Goal: Information Seeking & Learning: Learn about a topic

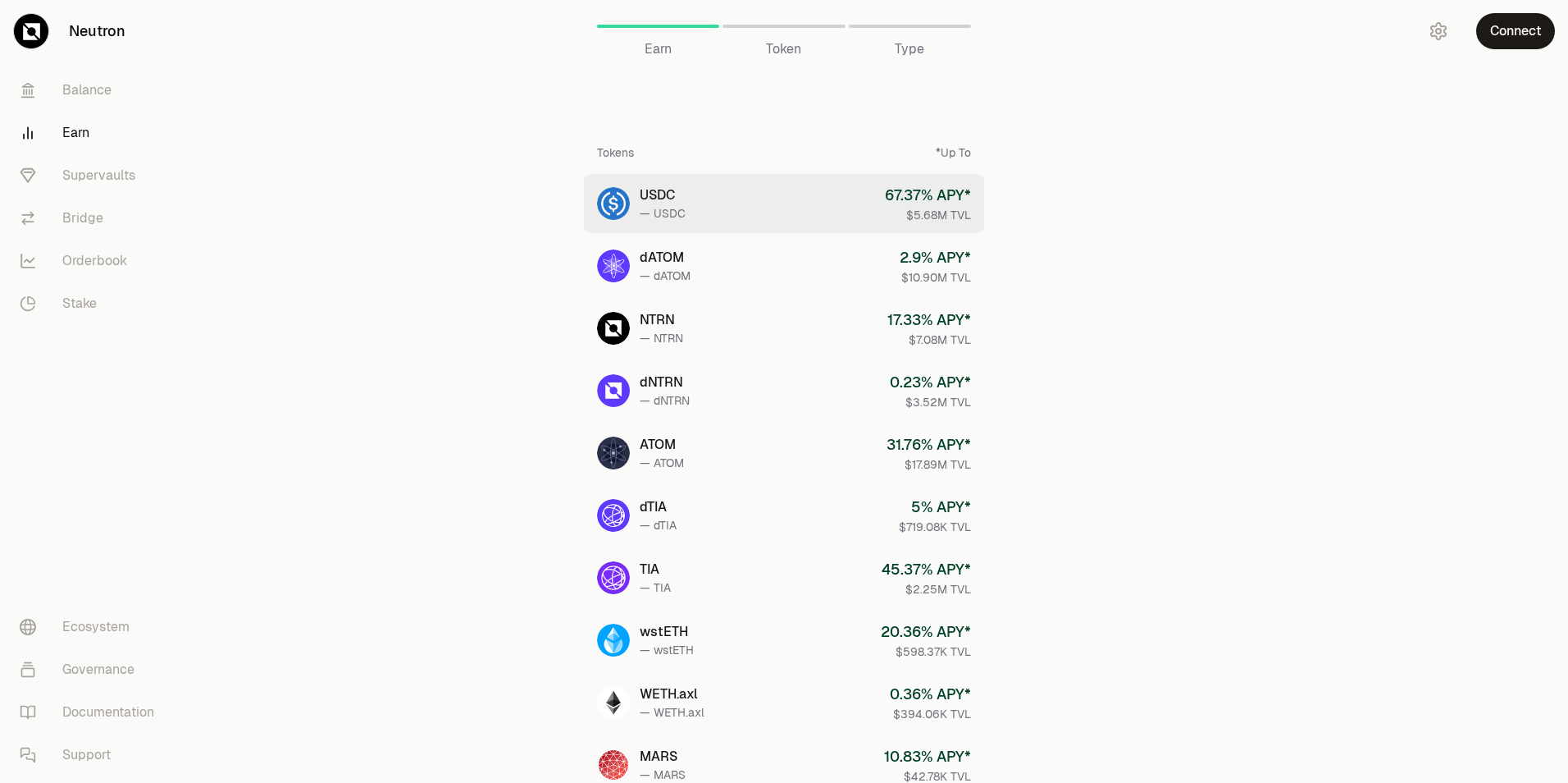
click at [758, 219] on link "USDC — USDC 67.37 % APY* $5.68M TVL" at bounding box center [784, 203] width 400 height 59
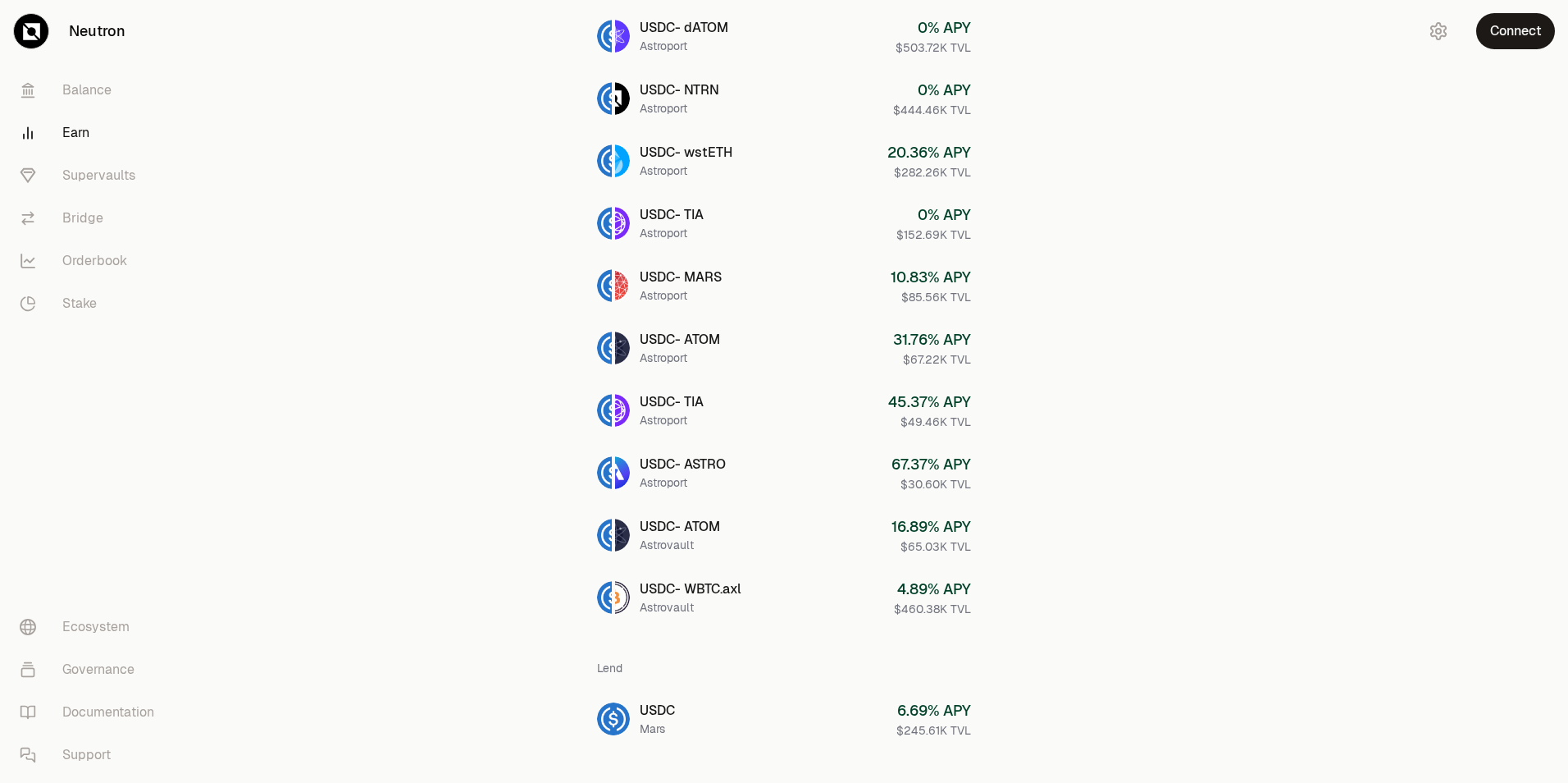
scroll to position [492, 0]
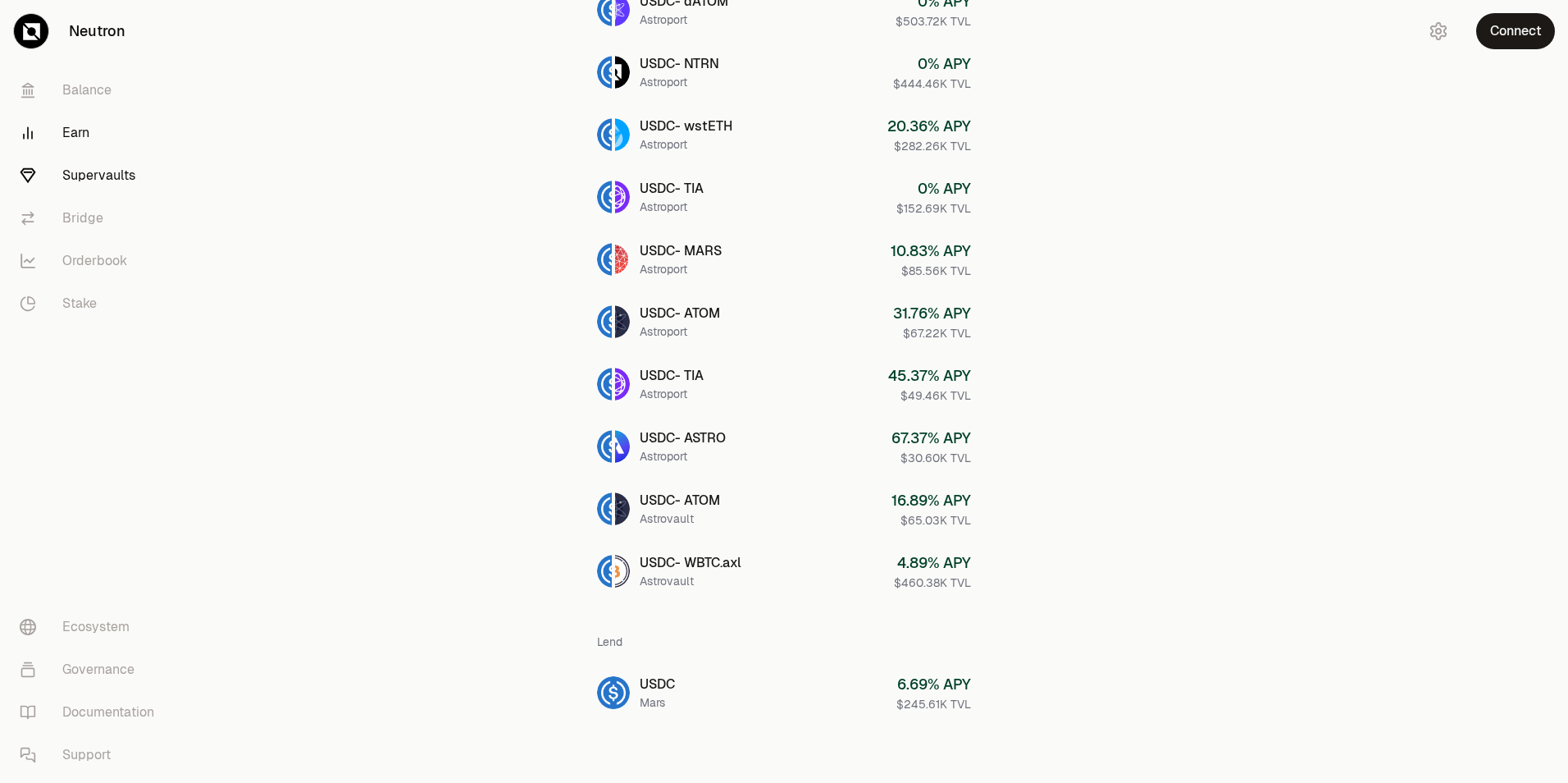
click at [121, 184] on link "Supervaults" at bounding box center [91, 175] width 171 height 42
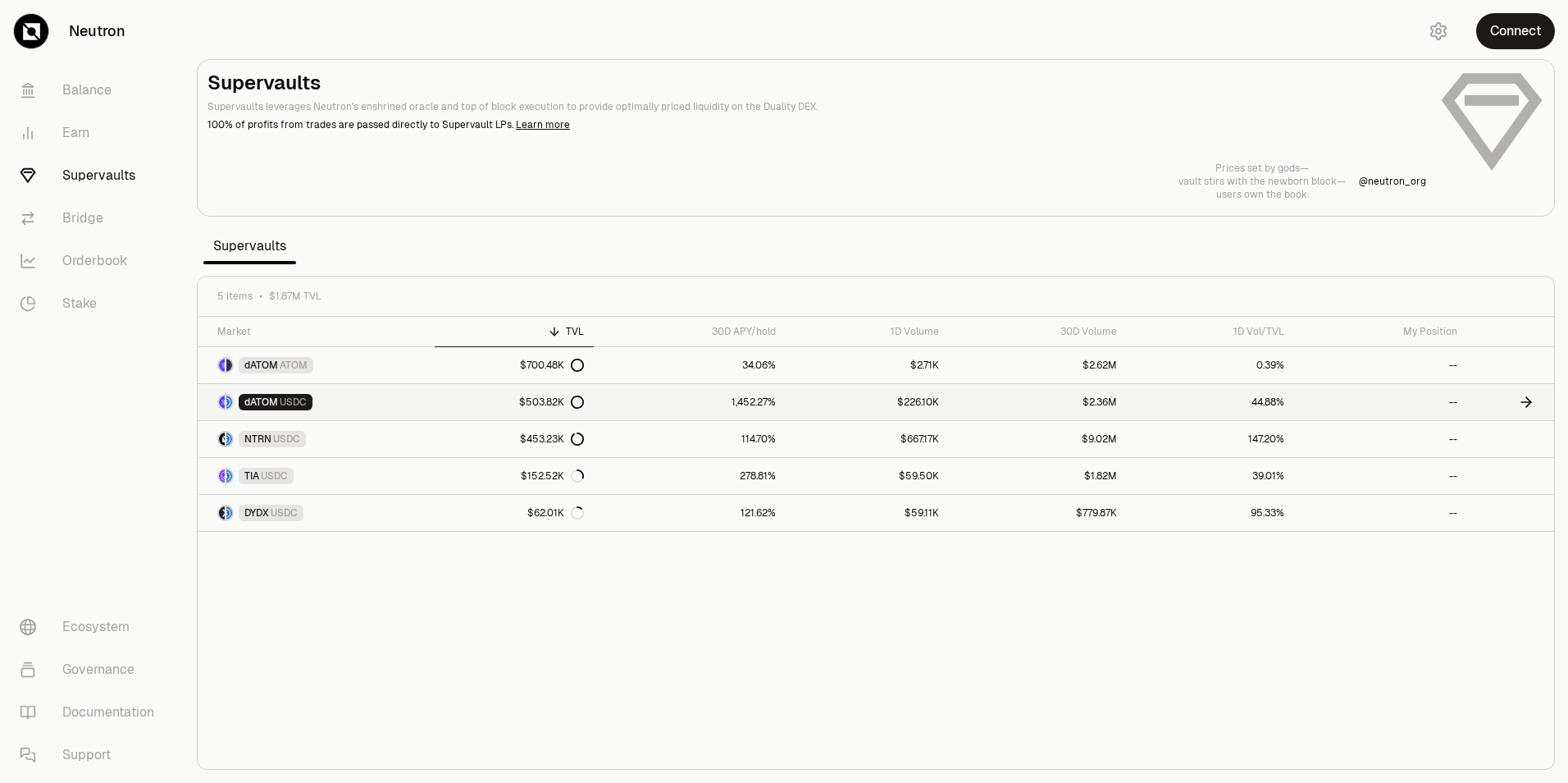
click at [642, 401] on link "1,452.27%" at bounding box center [690, 402] width 192 height 36
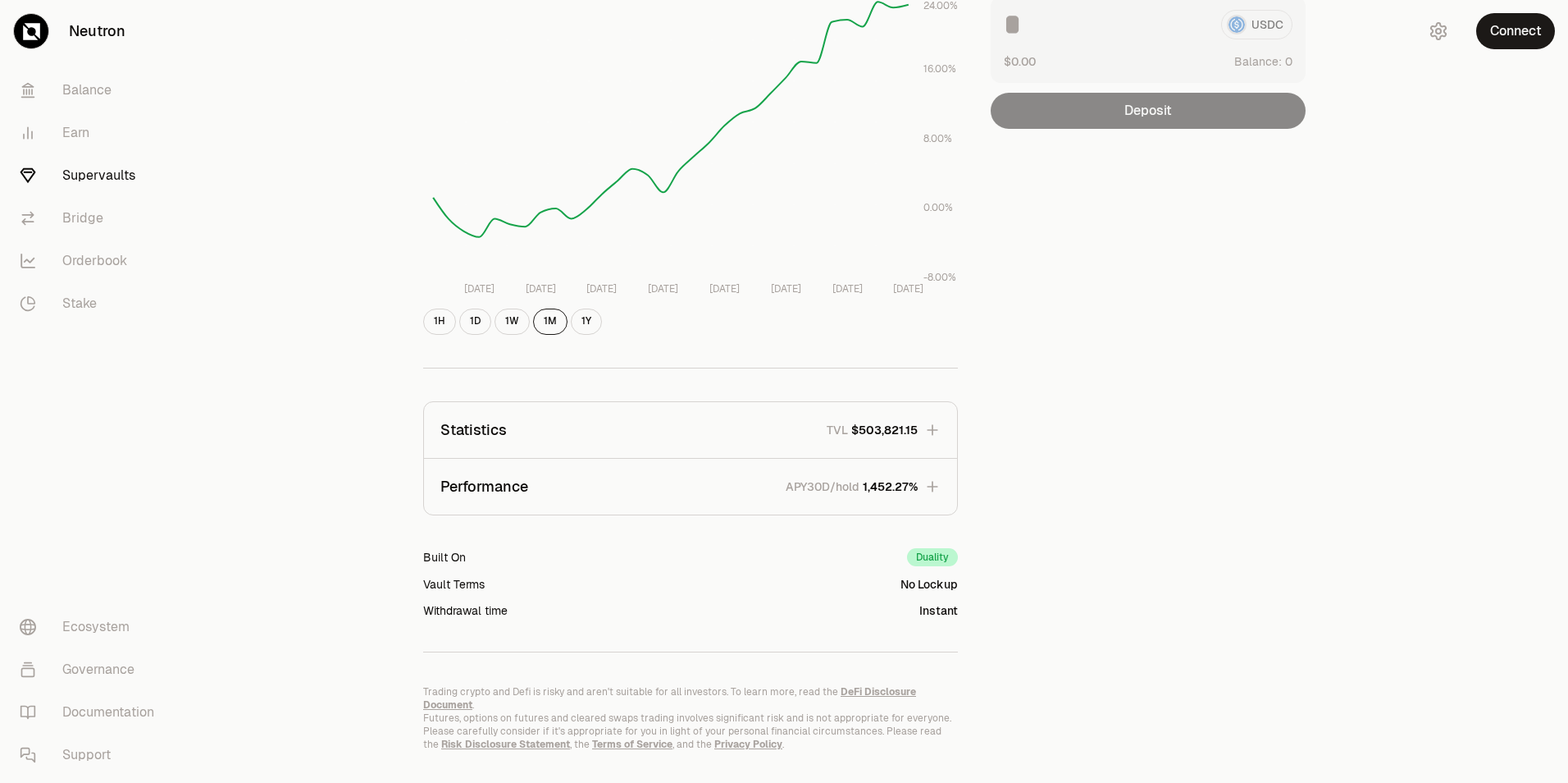
scroll to position [247, 0]
click at [938, 483] on icon "button" at bounding box center [932, 486] width 16 height 16
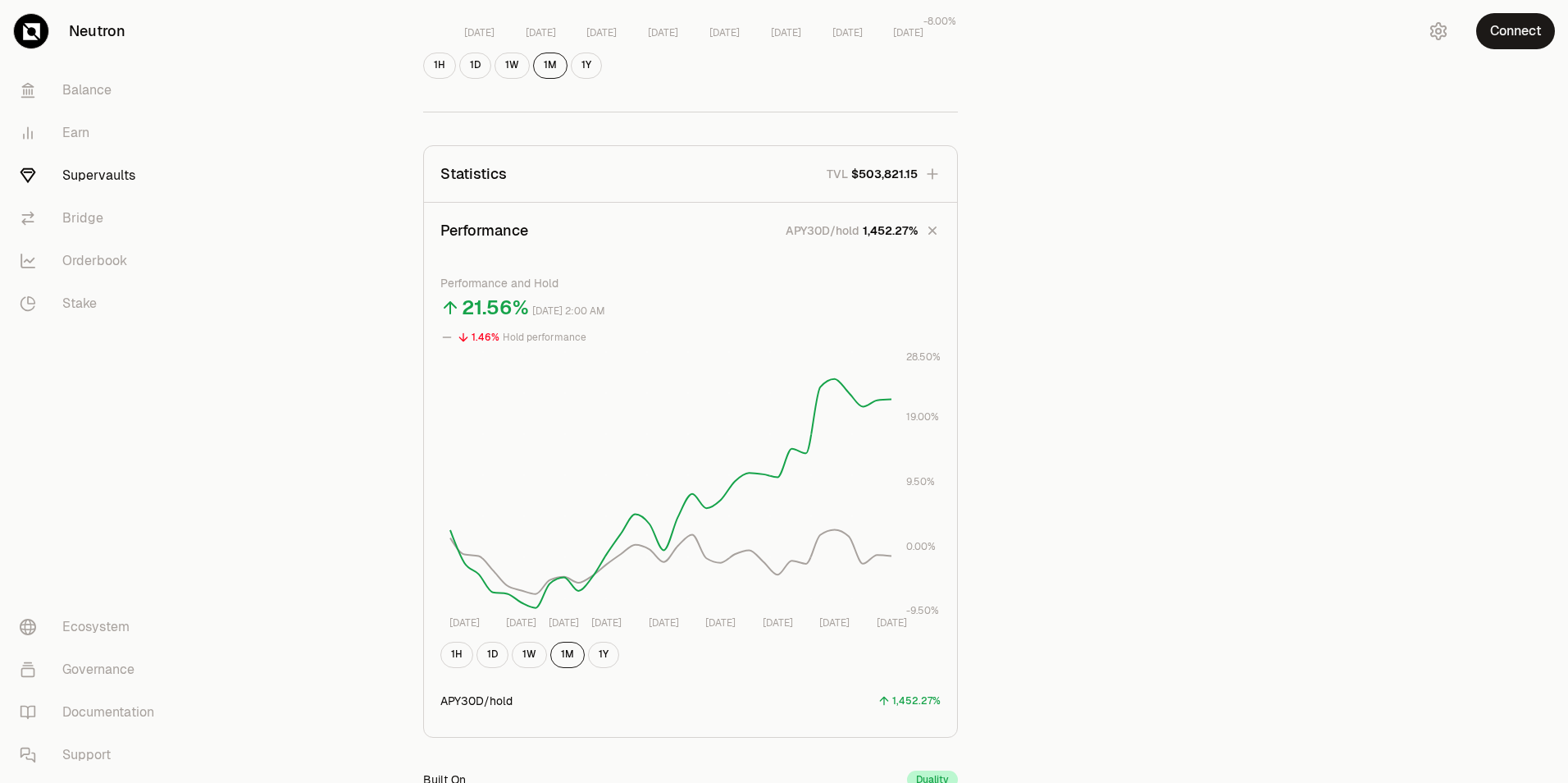
scroll to position [492, 0]
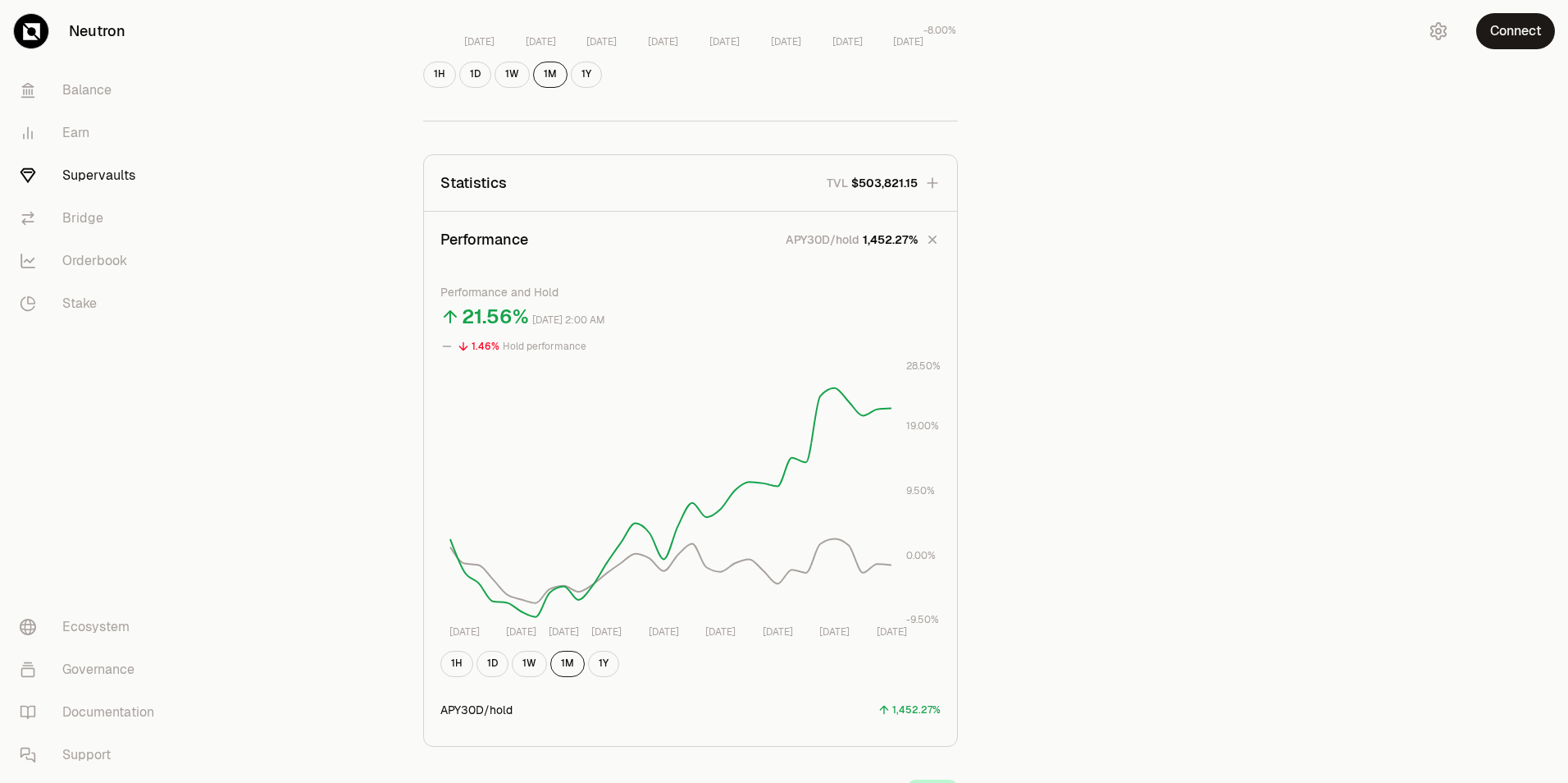
click at [615, 651] on div "1H 1D 1W 1M 1Y" at bounding box center [691, 664] width 500 height 26
click at [614, 661] on button "1Y" at bounding box center [603, 664] width 32 height 26
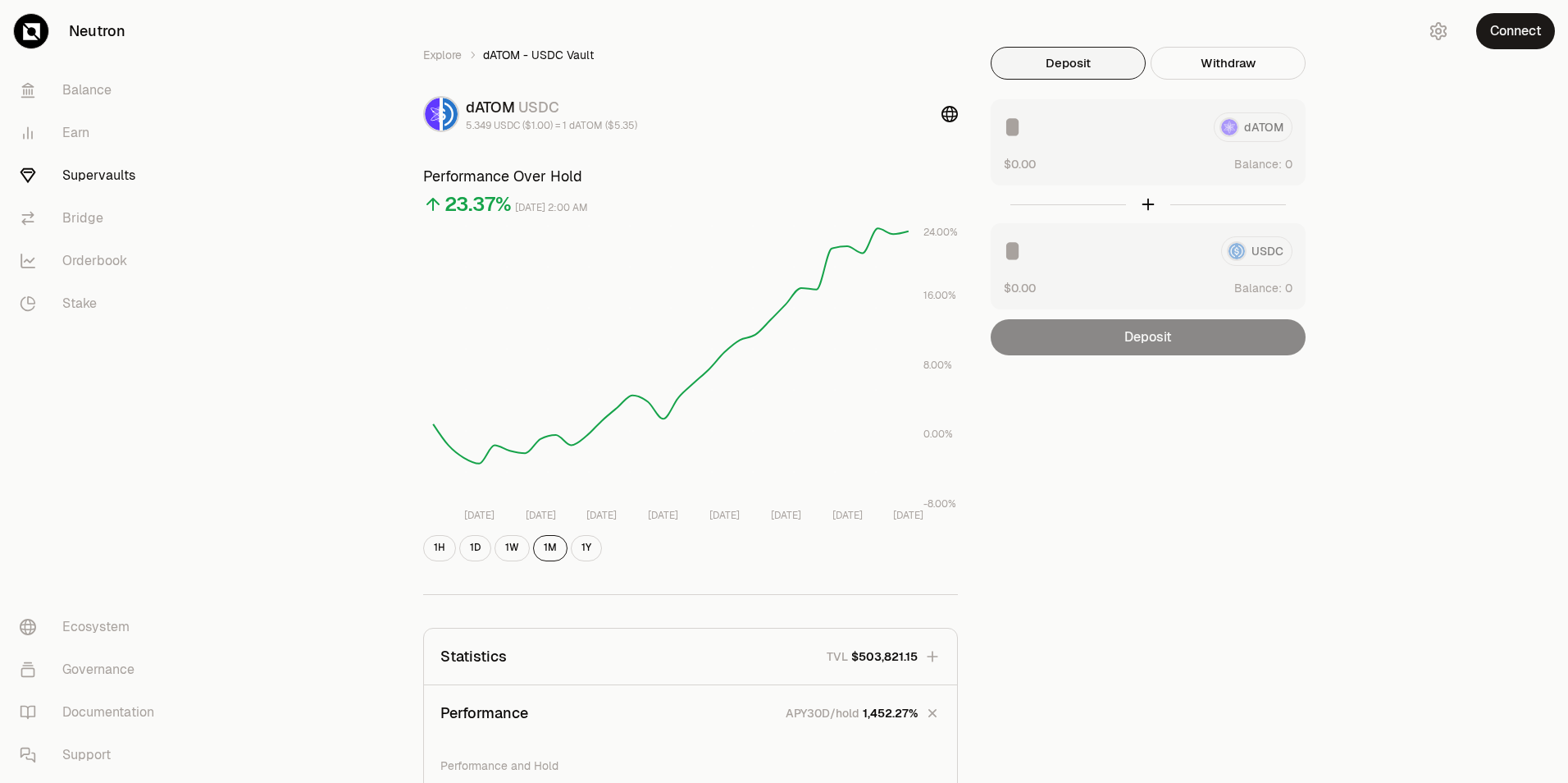
scroll to position [0, 0]
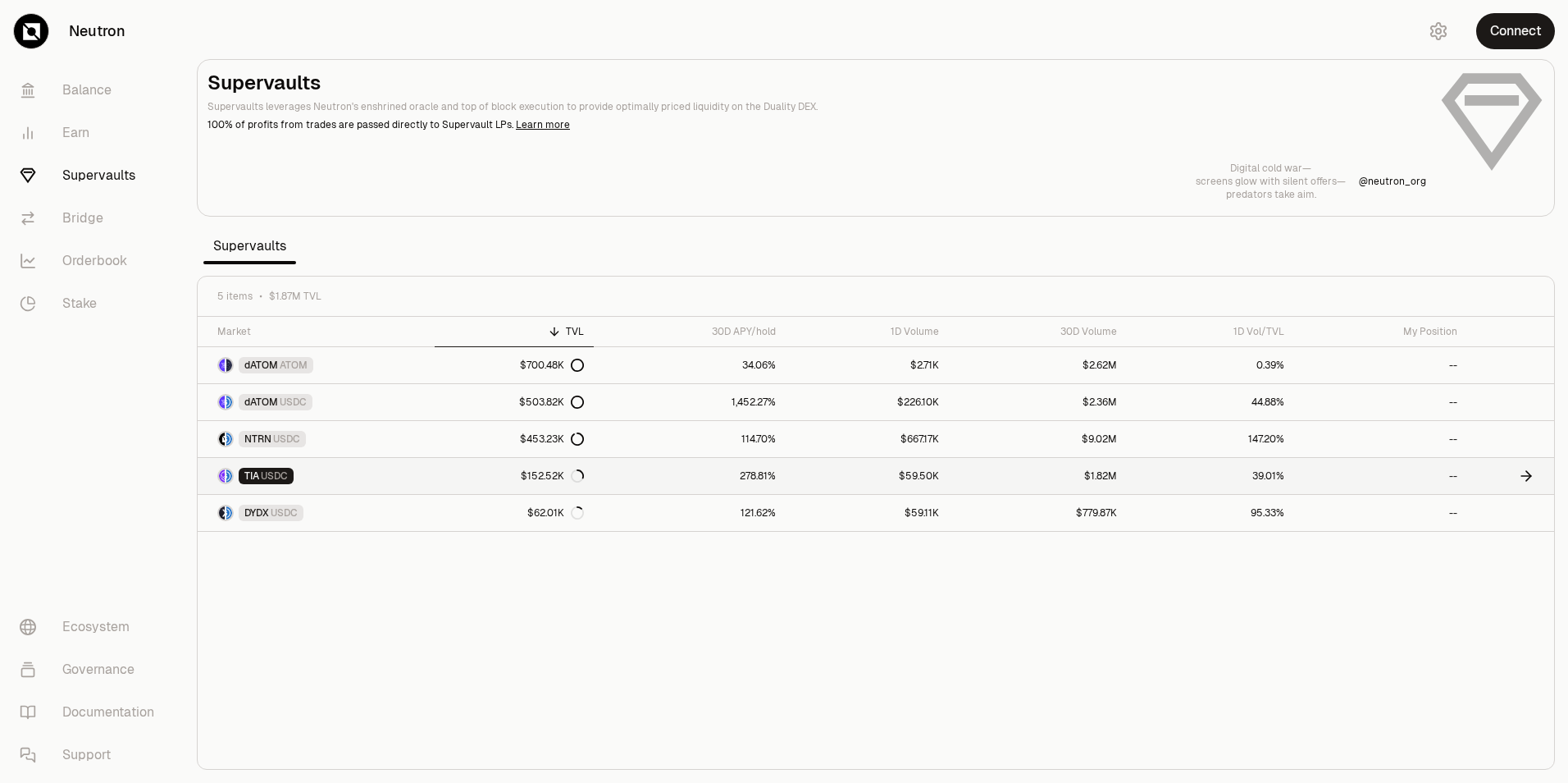
click at [468, 479] on link "$152.52K" at bounding box center [515, 476] width 159 height 36
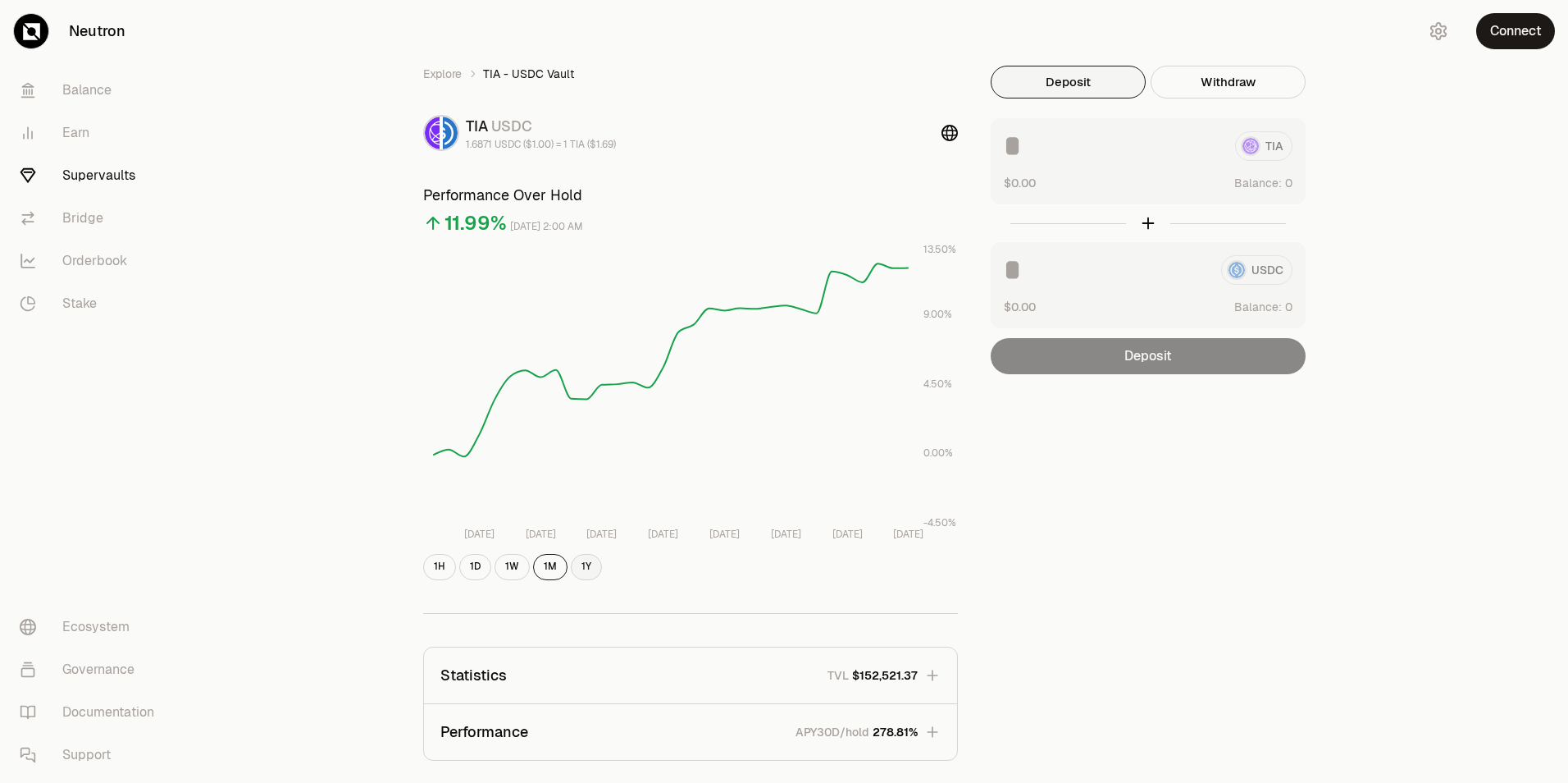
click at [589, 570] on button "1Y" at bounding box center [586, 566] width 32 height 26
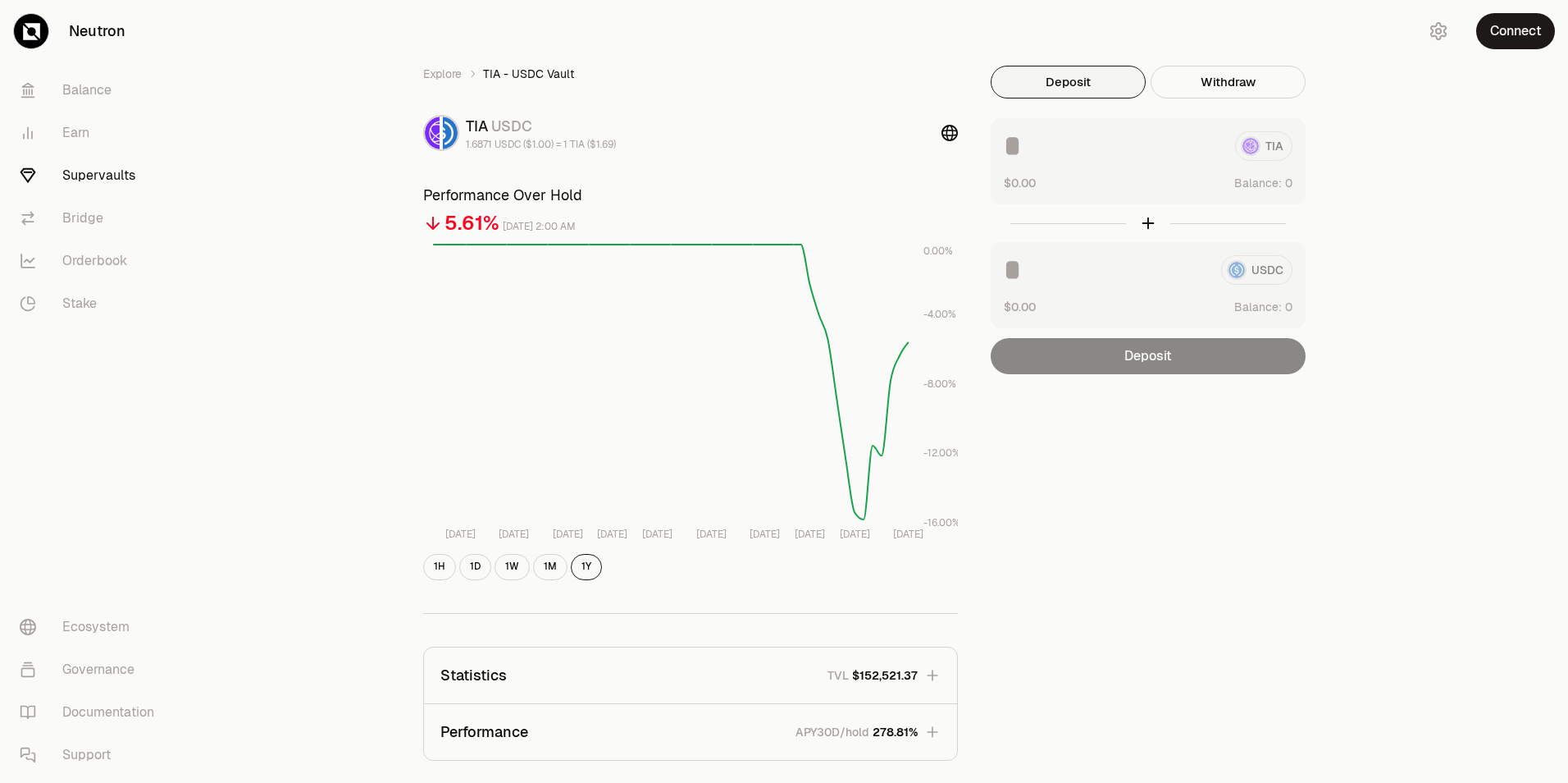
click at [310, 432] on div "Explore TIA - USDC Vault TIA USDC 1.6871 USDC ($1.00) = 1 TIA ($1.69) Performan…" at bounding box center [877, 531] width 1385 height 1062
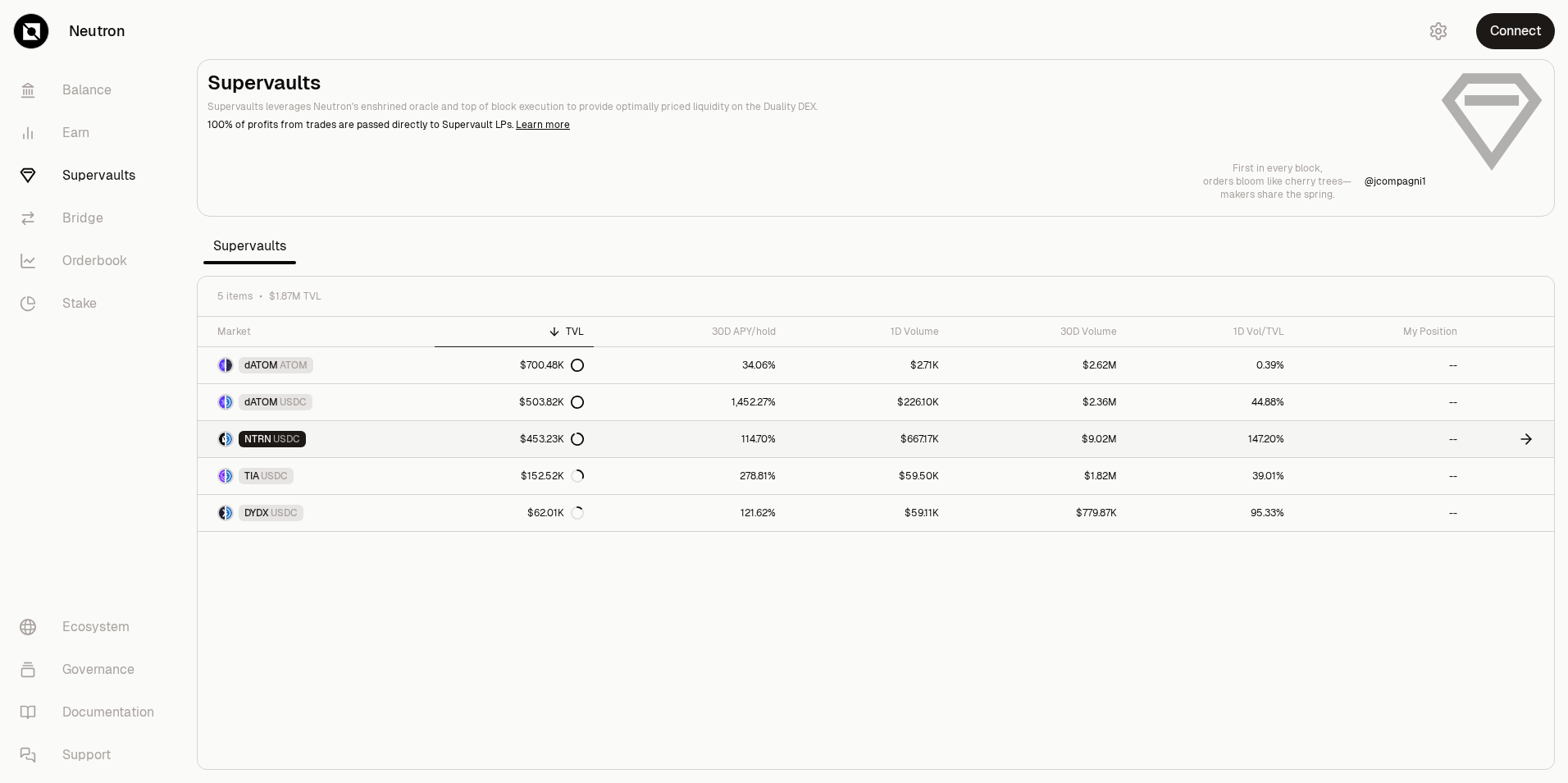
click at [426, 449] on link "NTRN USDC" at bounding box center [316, 439] width 237 height 36
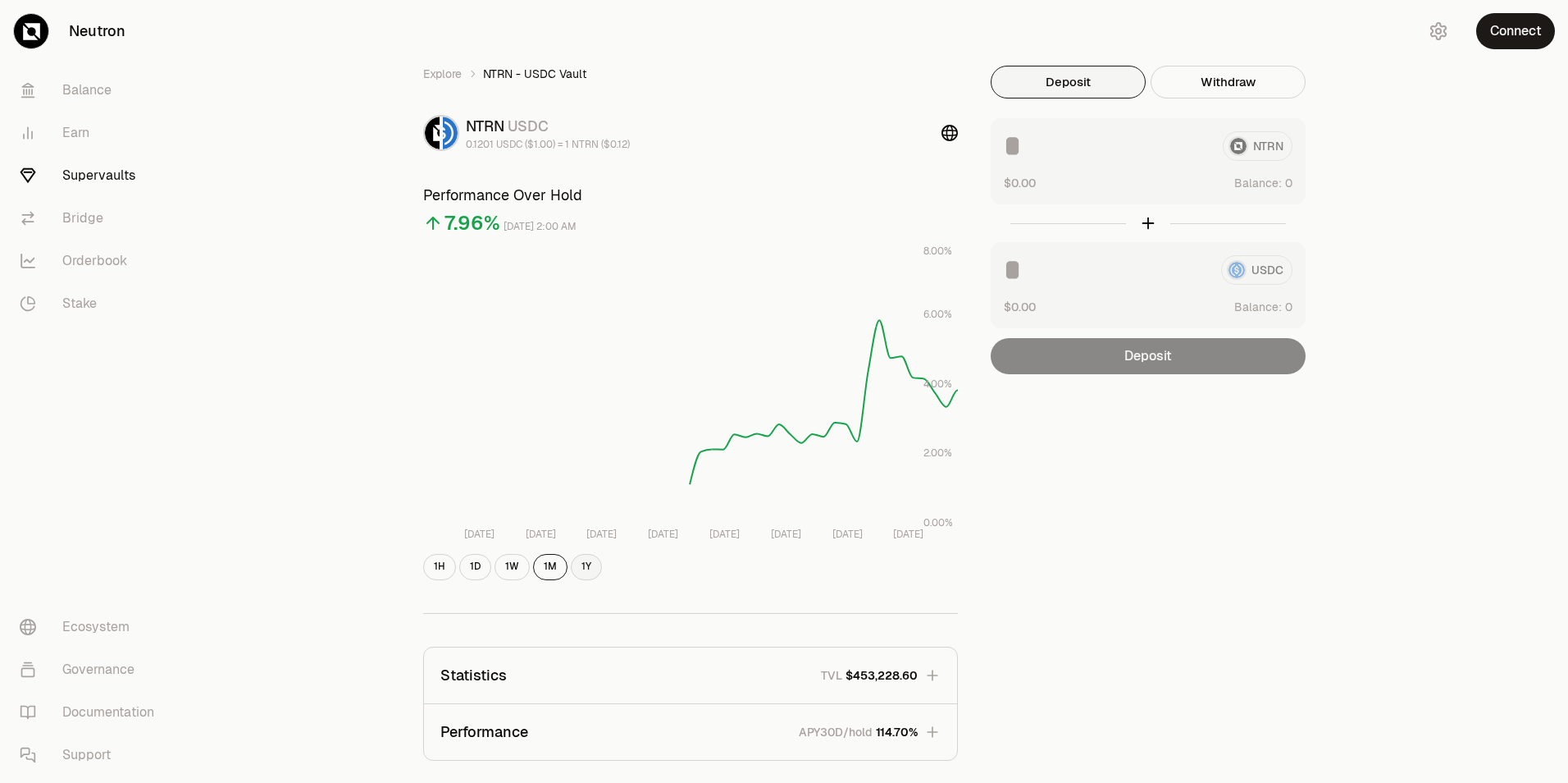
click at [576, 561] on button "1Y" at bounding box center [586, 566] width 32 height 26
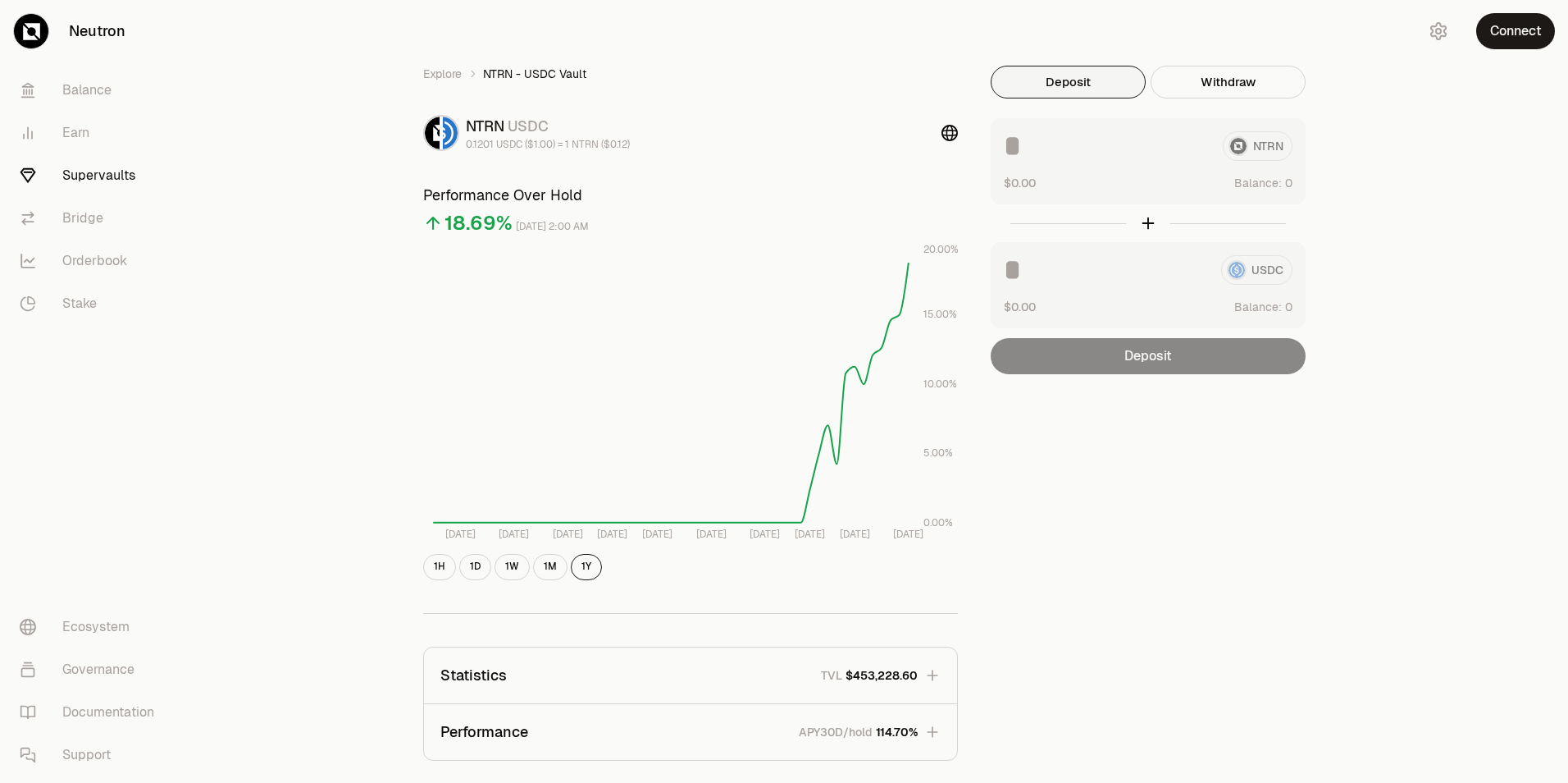
click at [329, 461] on div "Explore NTRN - USDC Vault NTRN USDC 0.1201 USDC ($1.00) = 1 NTRN ($0.12) Perfor…" at bounding box center [877, 531] width 1385 height 1062
click at [108, 175] on link "Supervaults" at bounding box center [91, 175] width 171 height 42
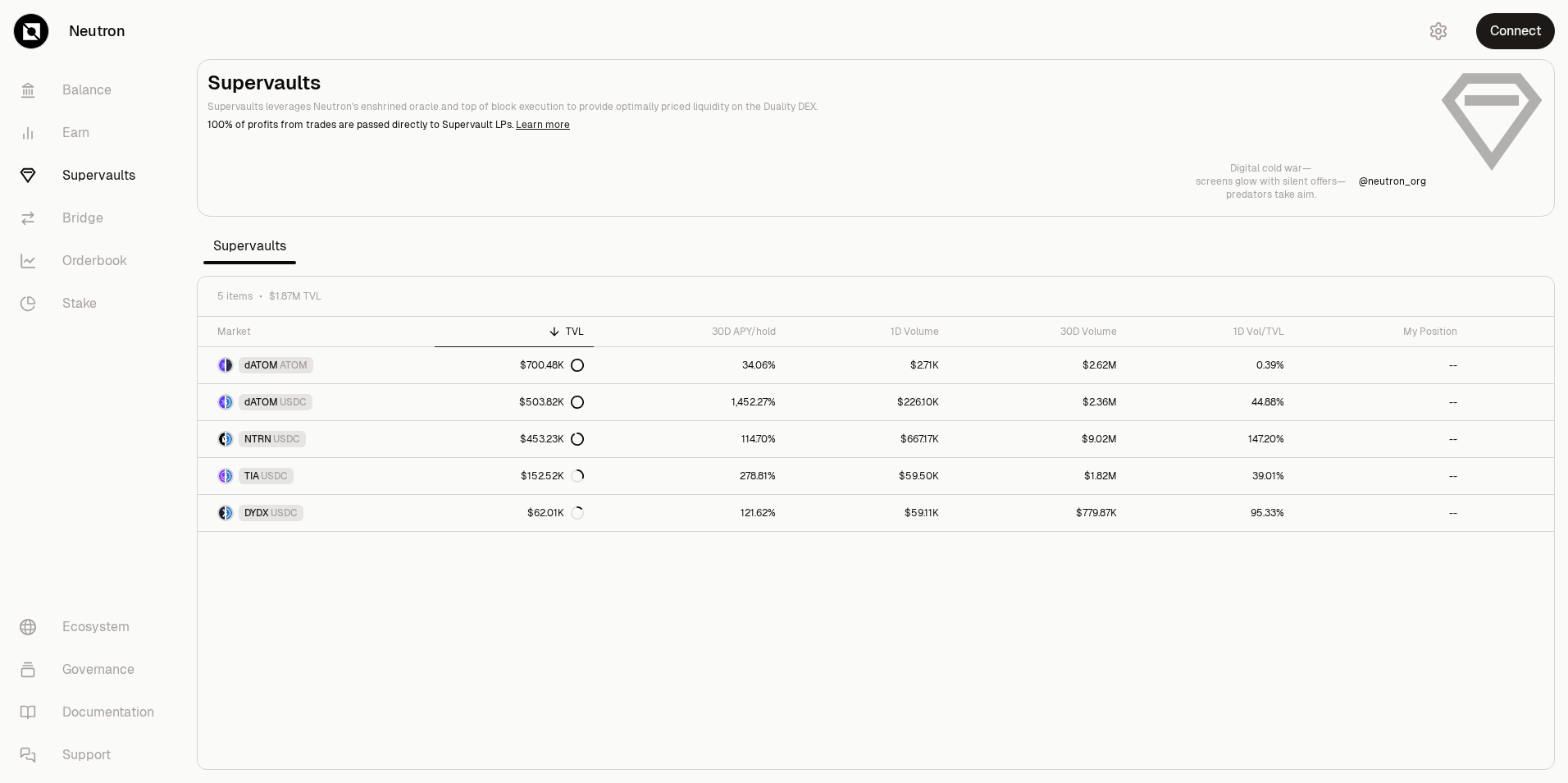
click at [525, 126] on link "Learn more" at bounding box center [543, 125] width 54 height 14
click at [490, 398] on link "$503.82K" at bounding box center [515, 402] width 159 height 36
click at [652, 363] on link "34.06%" at bounding box center [690, 365] width 192 height 36
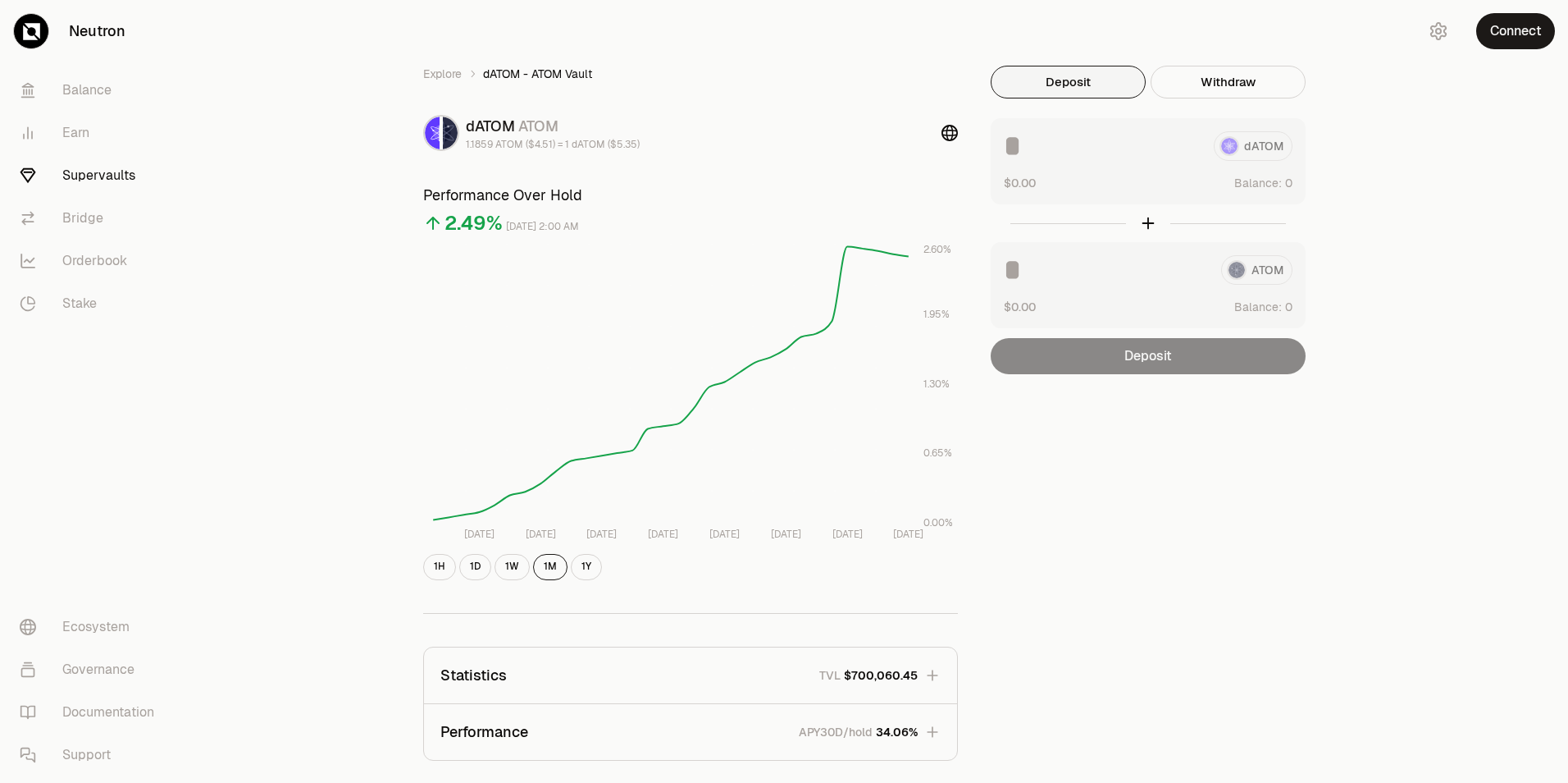
click at [312, 452] on div "Explore dATOM - ATOM Vault dATOM ATOM 1.1859 ATOM ($4.51) = 1 dATOM ($5.35) Per…" at bounding box center [877, 531] width 1385 height 1062
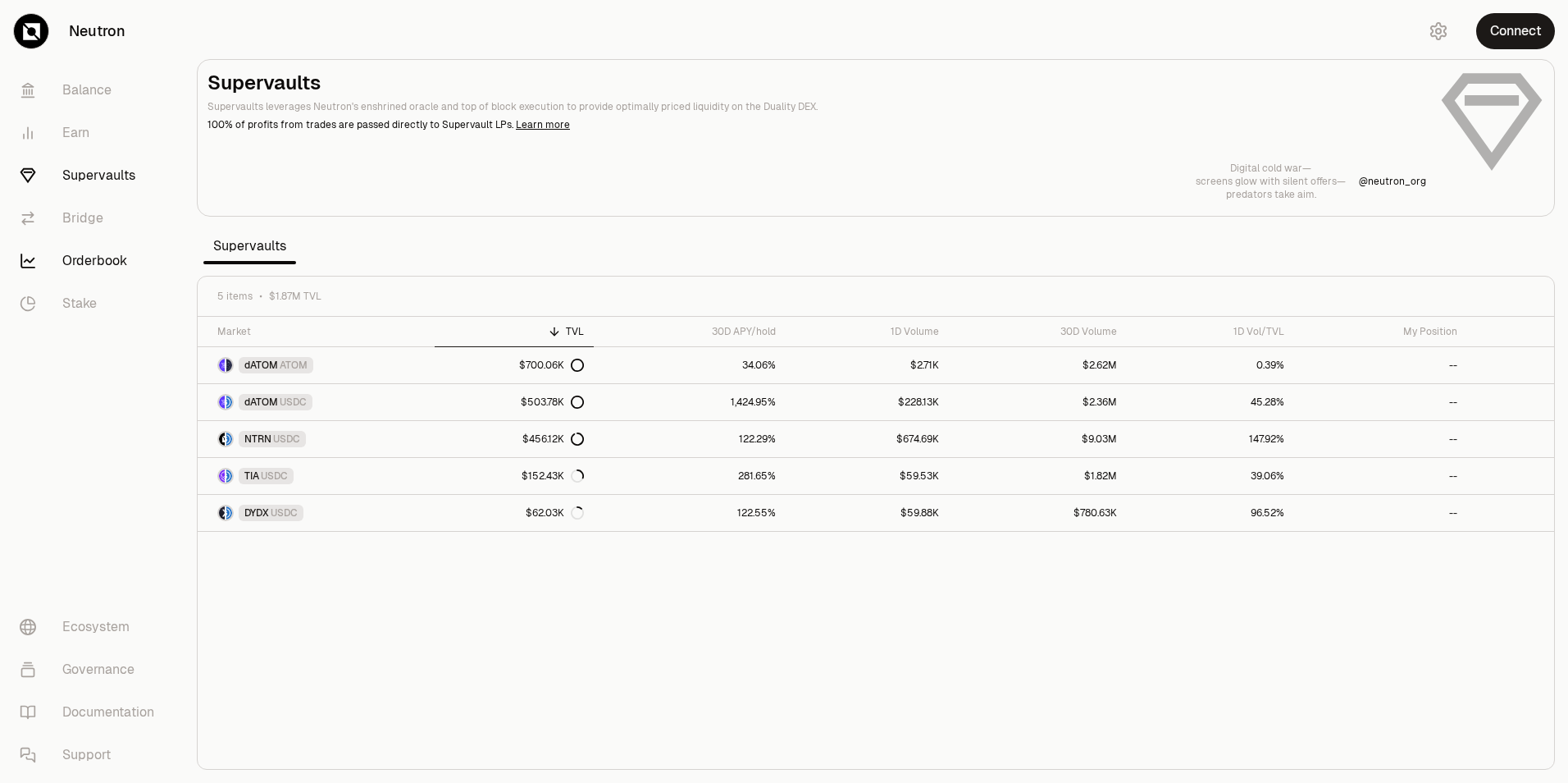
click at [118, 255] on link "Orderbook" at bounding box center [91, 260] width 171 height 42
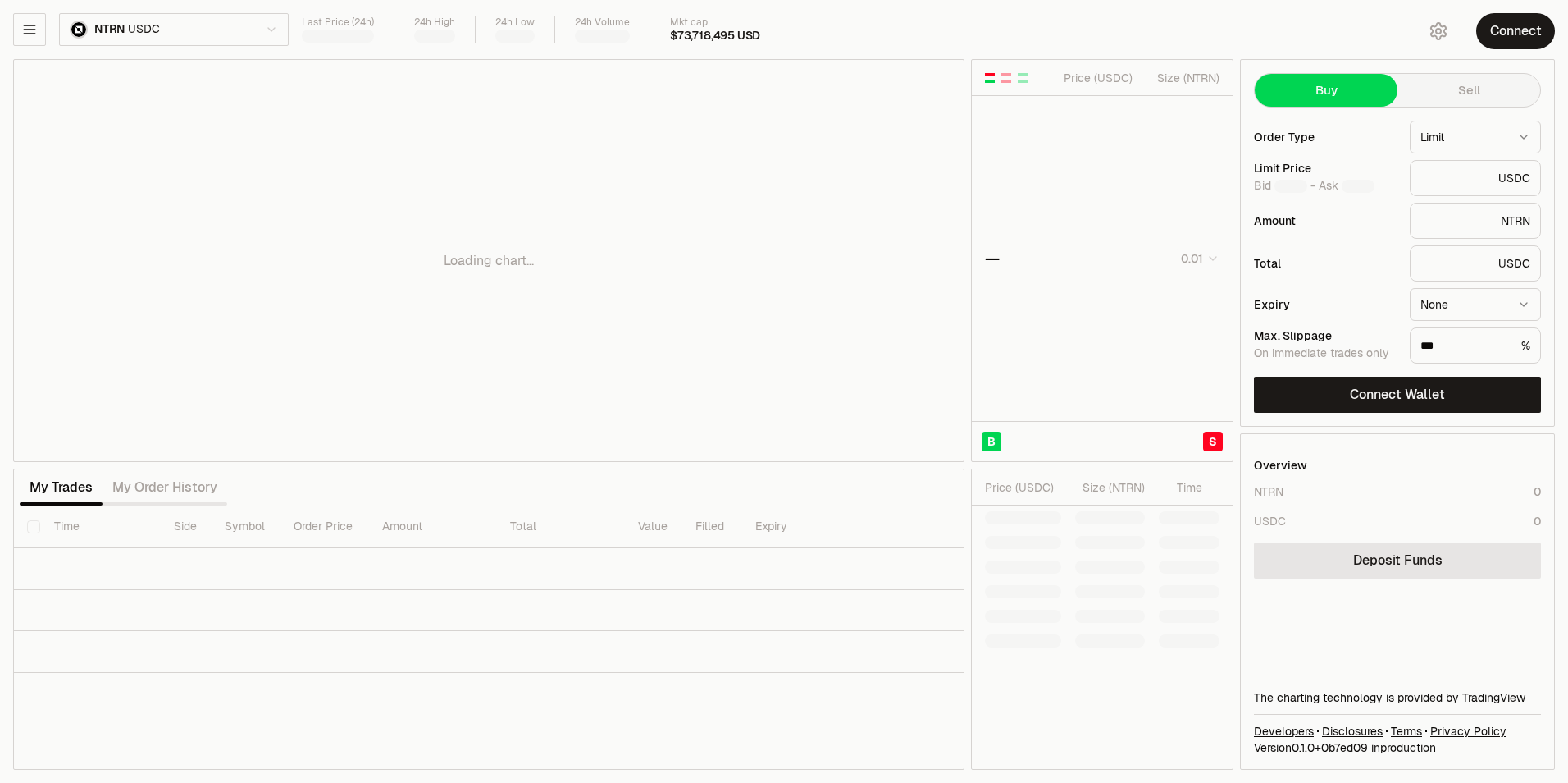
type input "********"
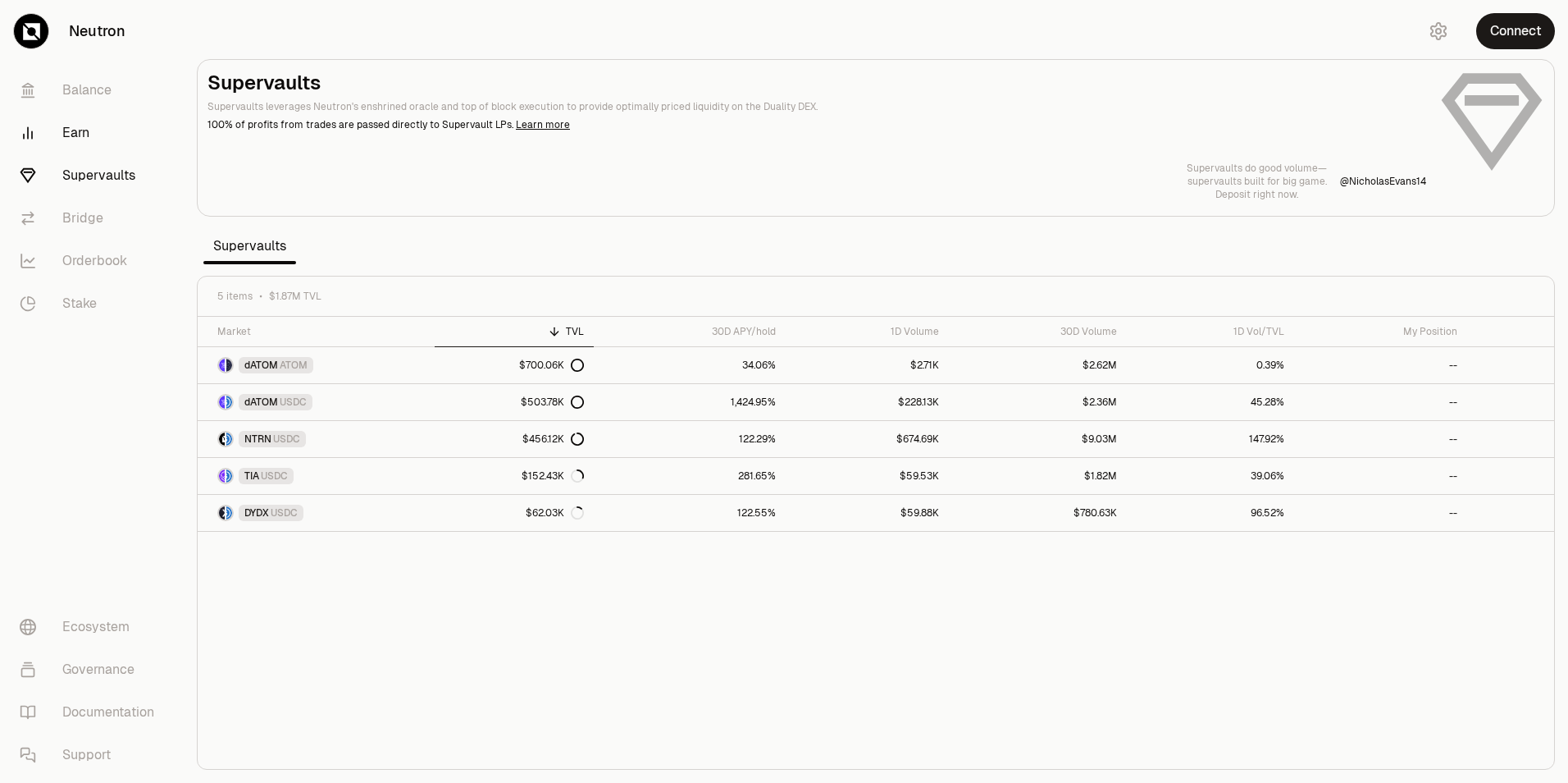
click at [60, 143] on link "Earn" at bounding box center [91, 133] width 171 height 42
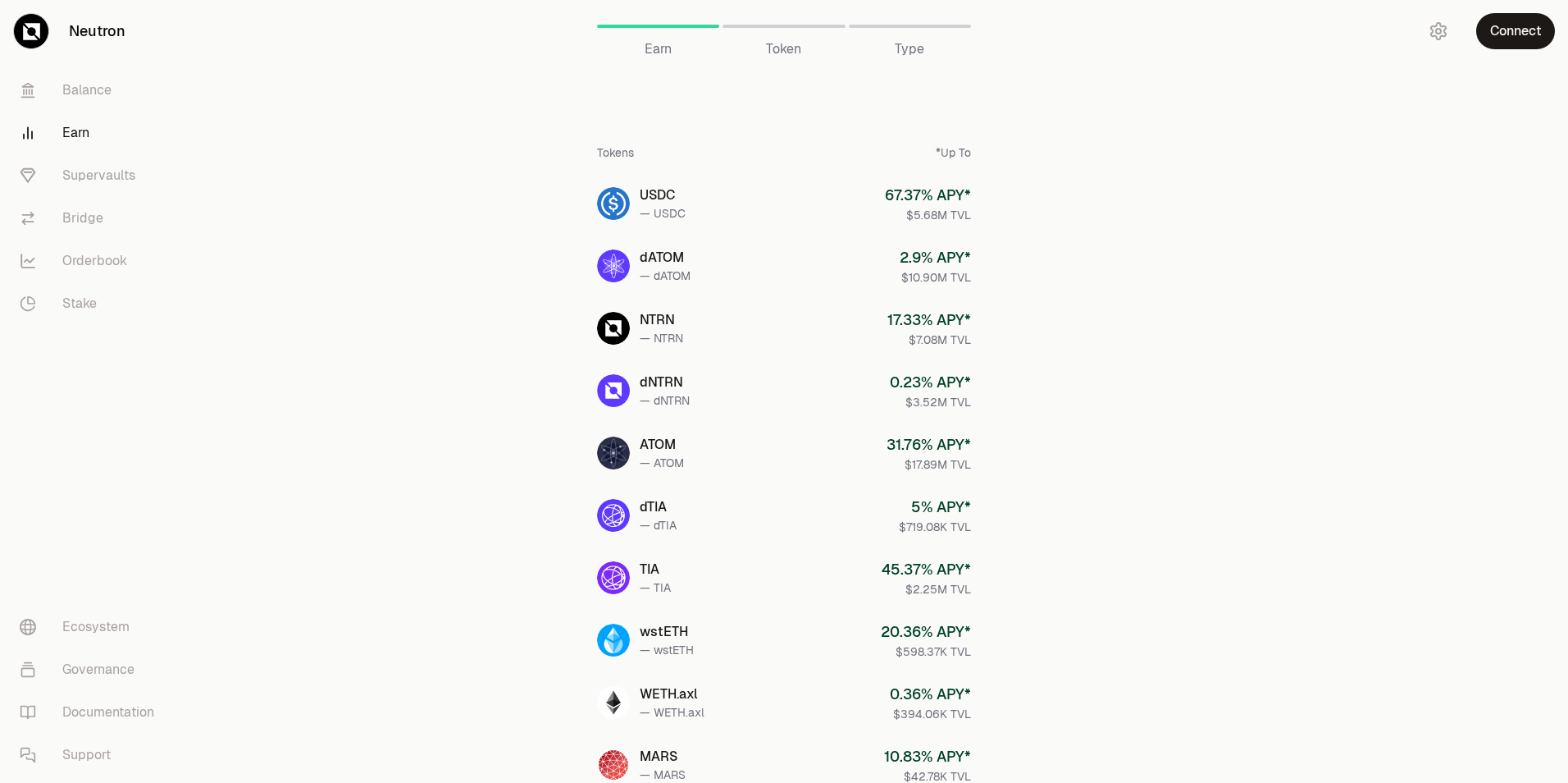
click at [786, 53] on span "Token" at bounding box center [784, 50] width 35 height 20
click at [903, 52] on span "Type" at bounding box center [909, 50] width 30 height 20
click at [153, 175] on link "Supervaults" at bounding box center [91, 175] width 171 height 42
